Goal: Answer question/provide support

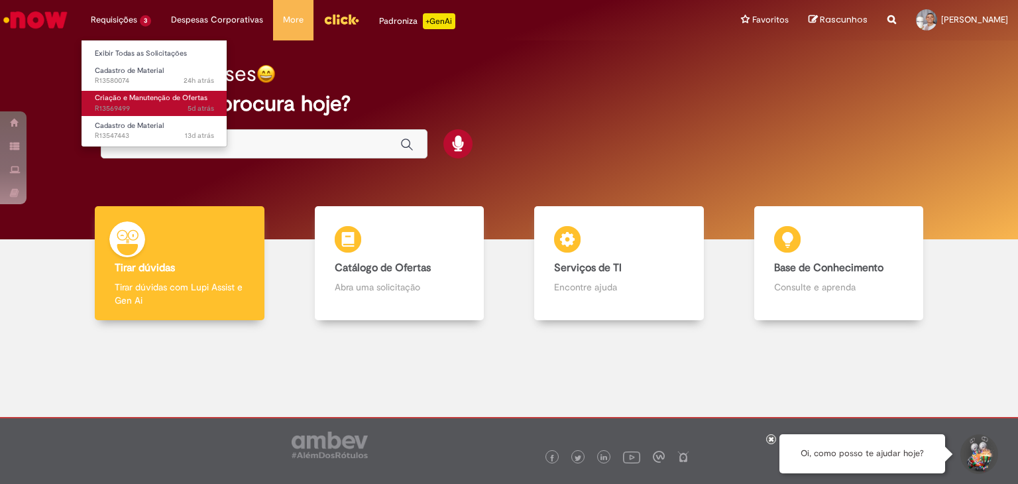
click at [127, 104] on span "5d atrás 5 dias atrás R13569499" at bounding box center [154, 108] width 119 height 11
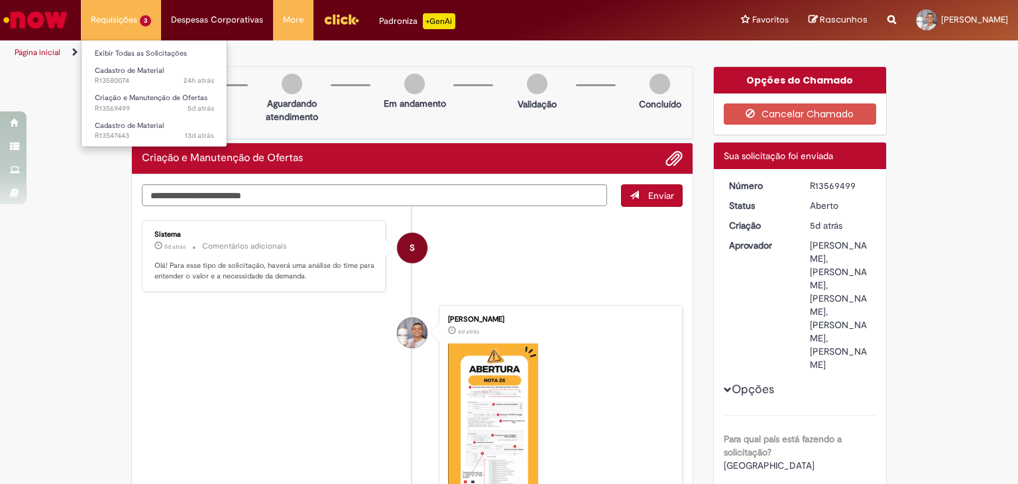
click at [119, 27] on li "Requisições 3 Exibir Todas as Solicitações Cadastro de Material 24h atrás 24 ho…" at bounding box center [121, 20] width 80 height 40
click at [133, 71] on span "Cadastro de Material" at bounding box center [129, 71] width 69 height 10
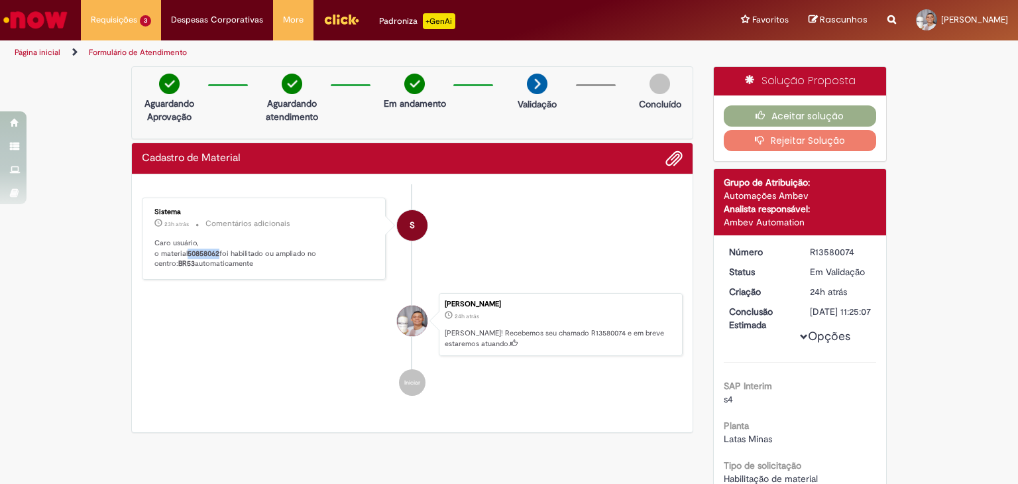
drag, startPoint x: 217, startPoint y: 251, endPoint x: 186, endPoint y: 250, distance: 31.2
click at [188, 250] on b "50858062" at bounding box center [204, 254] width 32 height 10
copy b "50858062"
click at [798, 111] on button "Aceitar solução" at bounding box center [800, 115] width 153 height 21
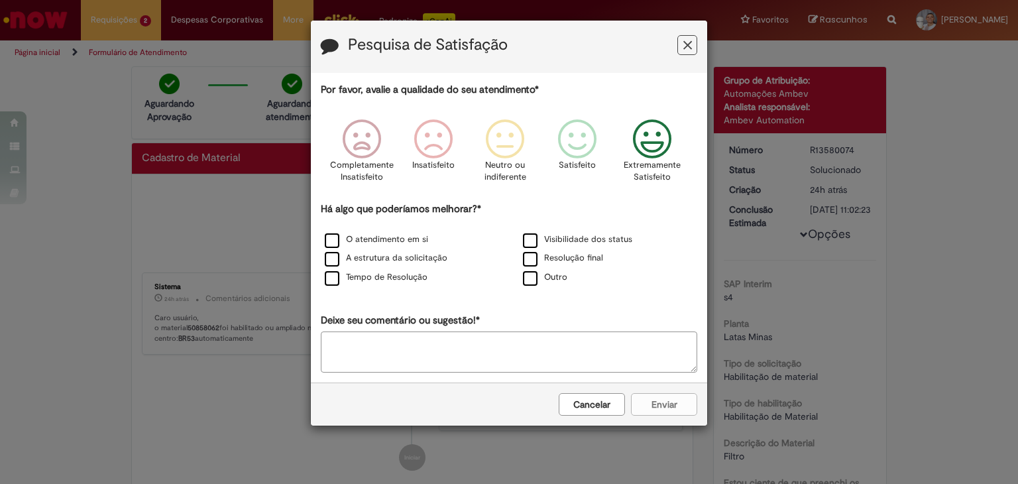
click at [668, 150] on icon "Feedback" at bounding box center [653, 139] width 50 height 40
click at [339, 241] on label "O atendimento em si" at bounding box center [376, 239] width 103 height 13
click at [649, 399] on button "Enviar" at bounding box center [664, 404] width 66 height 23
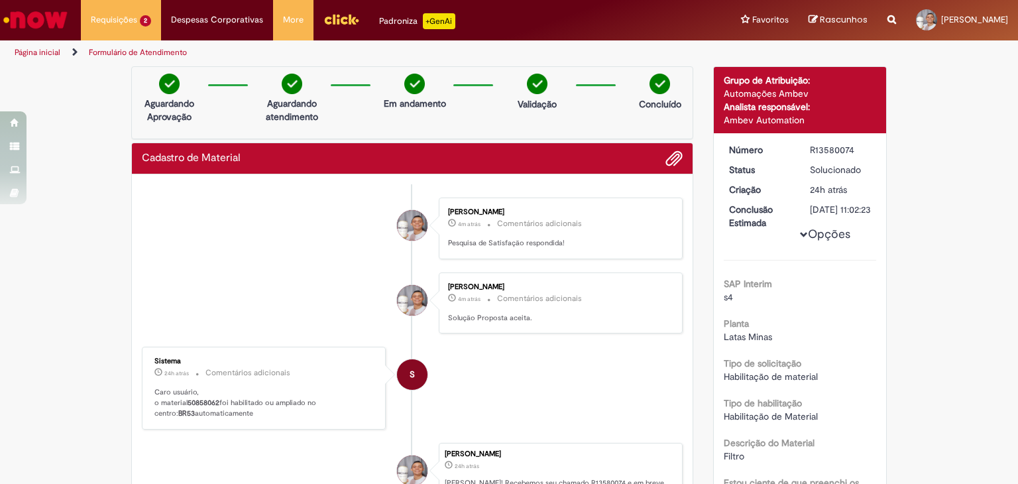
click at [588, 411] on li "S Sistema 24h atrás 24 horas atrás Comentários adicionais Caro usuário, o mater…" at bounding box center [412, 388] width 541 height 82
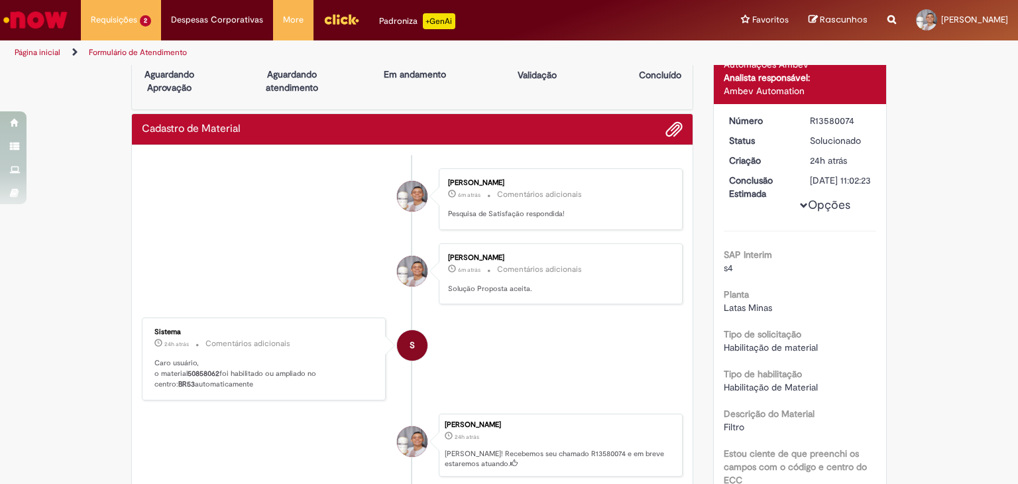
scroll to position [66, 0]
